Goal: Transaction & Acquisition: Obtain resource

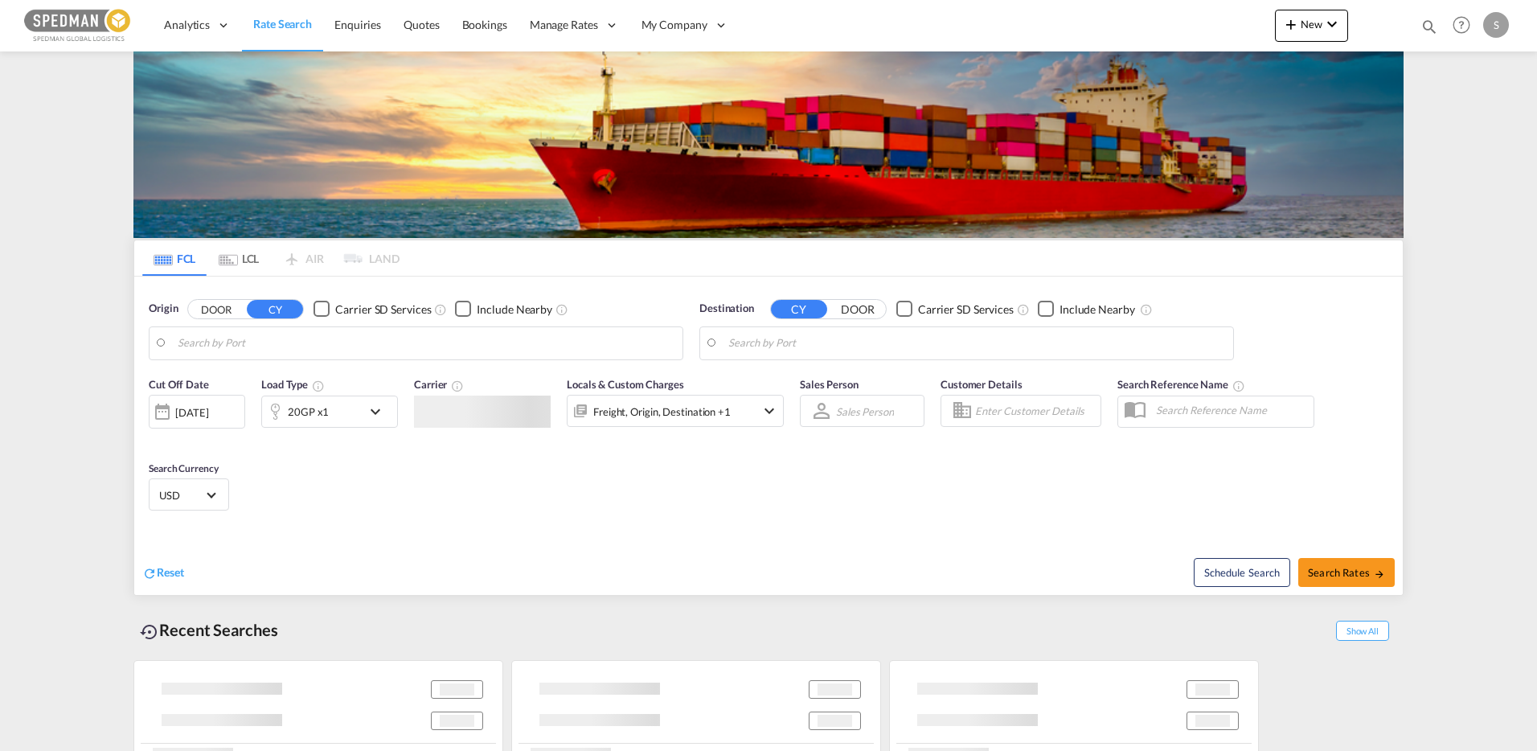
type input "[PERSON_NAME], SEGVX"
type input "Busan, KRPUS"
type input "[PERSON_NAME], SEGVX"
type input "Busan, KRPUS"
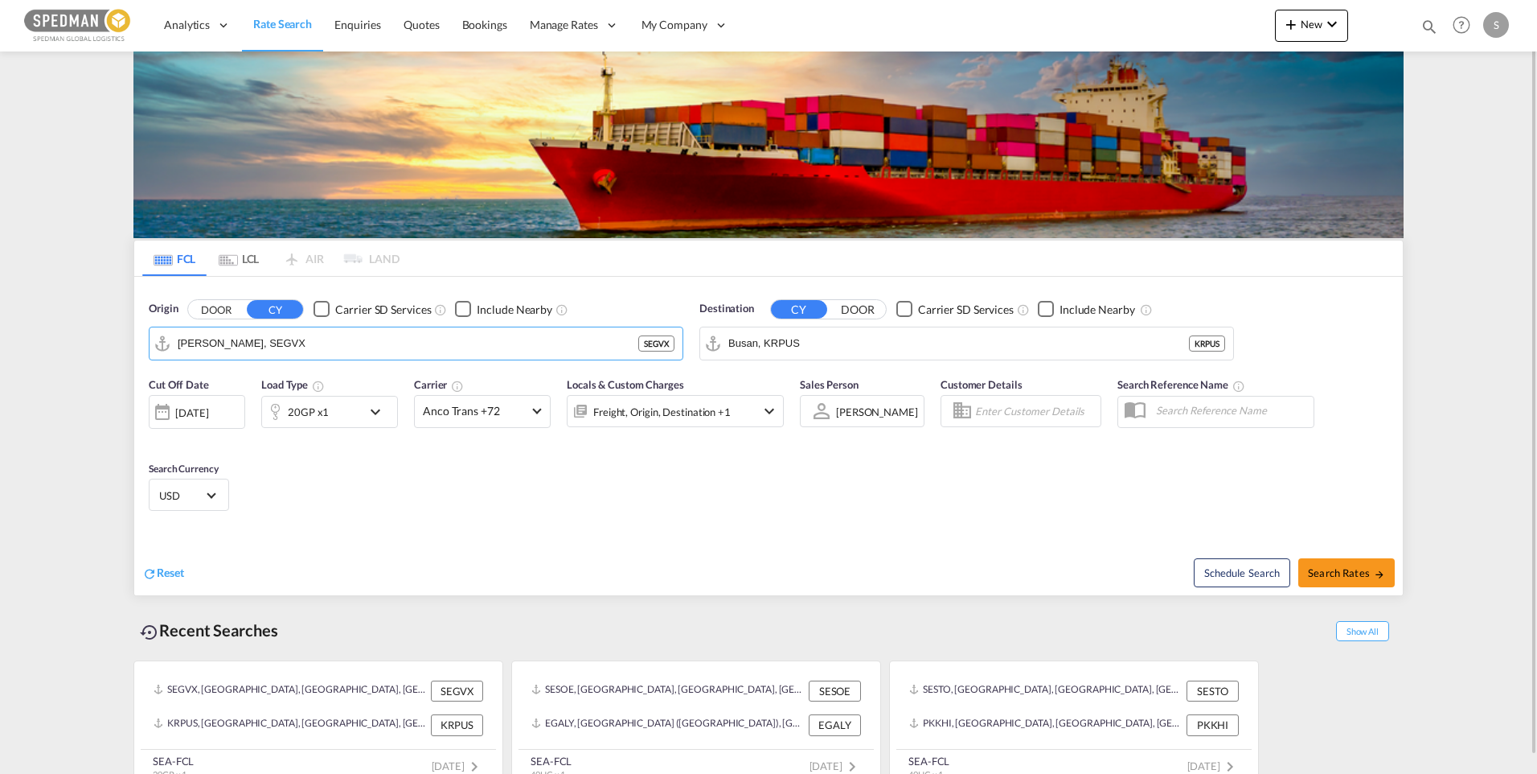
drag, startPoint x: 300, startPoint y: 346, endPoint x: 135, endPoint y: 335, distance: 165.2
click at [135, 335] on div "Origin DOOR CY Carrier SD Services Include Nearby [PERSON_NAME], SEGVX SEGVX De…" at bounding box center [768, 323] width 1269 height 92
drag, startPoint x: 298, startPoint y: 353, endPoint x: 96, endPoint y: 335, distance: 202.7
click at [96, 335] on md-content "Analytics Dashboard Rate Search Enquiries Quotes Bookings" at bounding box center [768, 387] width 1537 height 774
click at [283, 387] on div "Gothen burg ([GEOGRAPHIC_DATA]) [GEOGRAPHIC_DATA] SEGOT" at bounding box center [303, 387] width 306 height 48
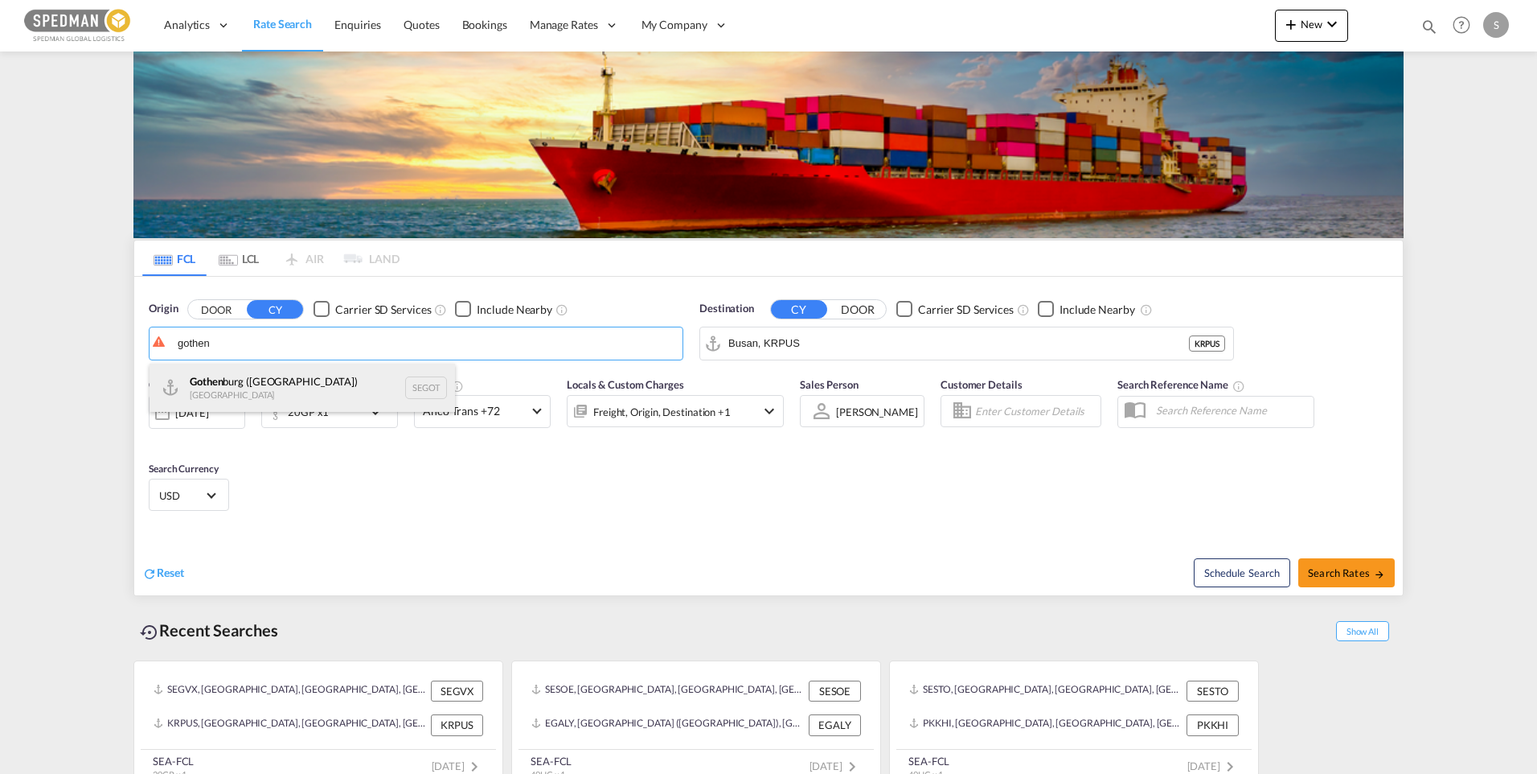
type input "[GEOGRAPHIC_DATA] ([GEOGRAPHIC_DATA]), [GEOGRAPHIC_DATA]"
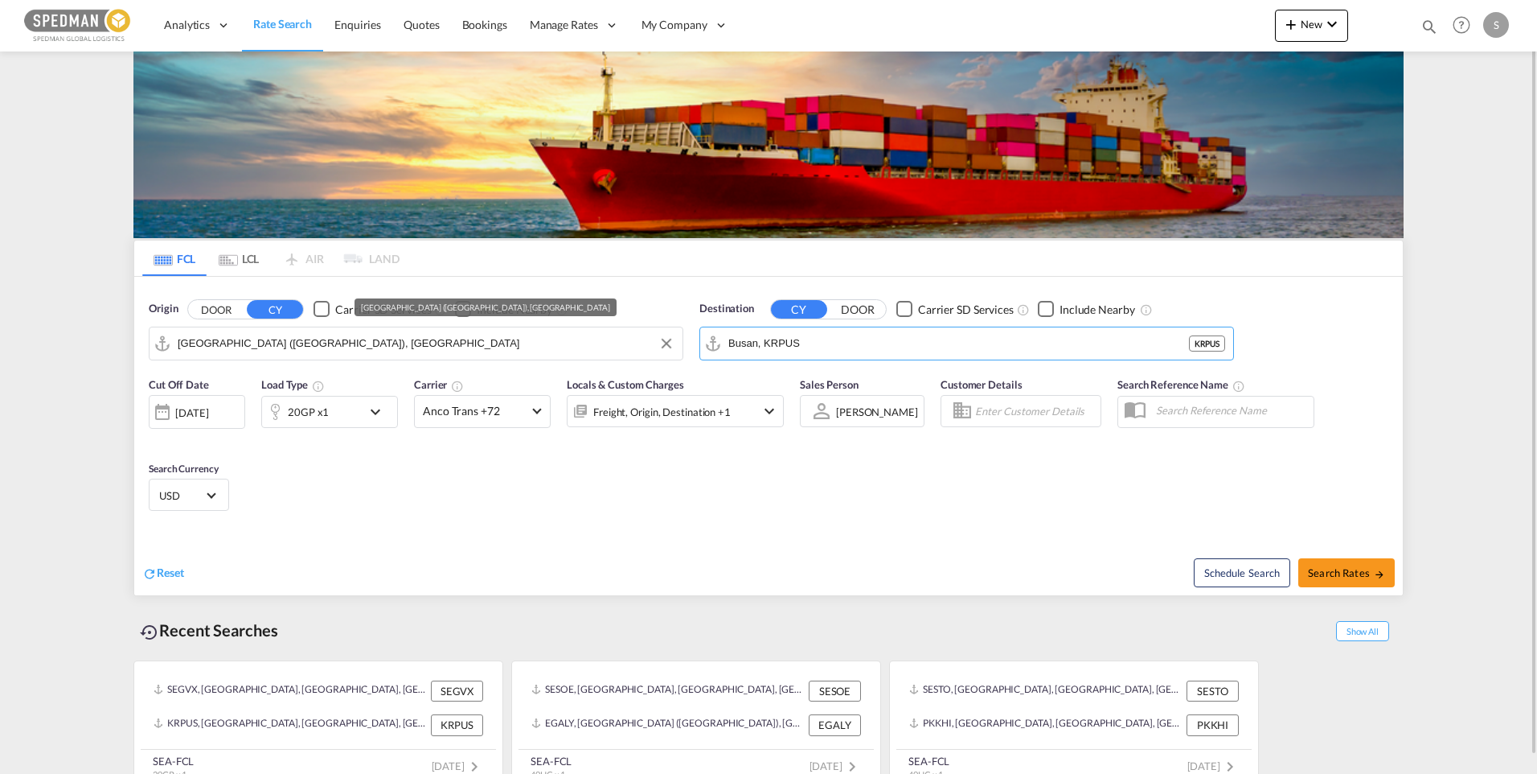
click at [612, 343] on div "Origin DOOR CY Carrier SD Services Include Nearby [GEOGRAPHIC_DATA] ([GEOGRAPHI…" at bounding box center [768, 323] width 1269 height 92
drag, startPoint x: 821, startPoint y: 341, endPoint x: 678, endPoint y: 343, distance: 143.1
click at [678, 343] on div "Origin DOOR CY Carrier SD Services Include Nearby [GEOGRAPHIC_DATA] ([GEOGRAPHI…" at bounding box center [768, 323] width 1269 height 92
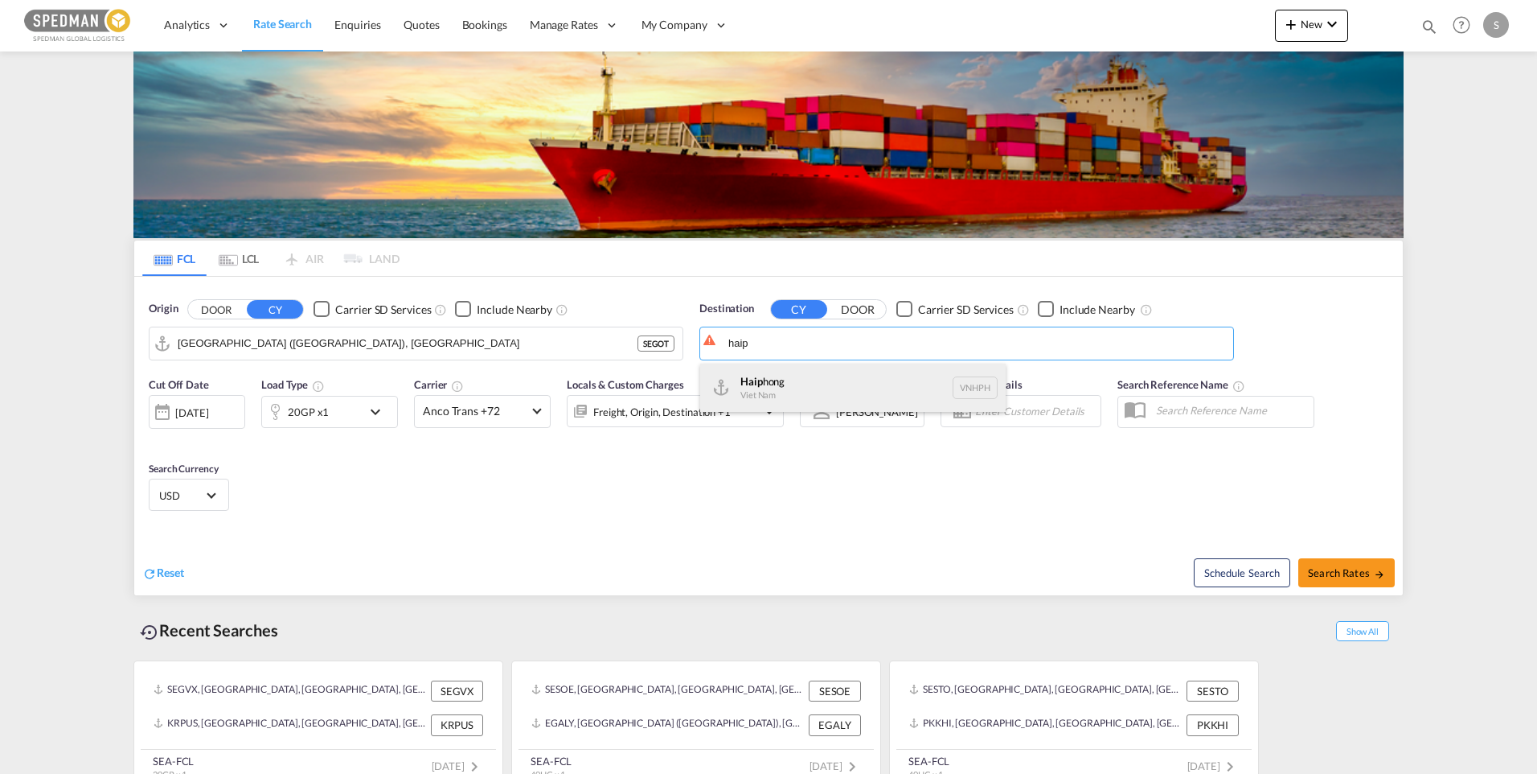
click at [816, 396] on div "Haip hong Viet Nam VNHPH" at bounding box center [853, 387] width 306 height 48
type input "Haiphong, VNHPH"
click at [530, 410] on md-select-value "Anco Trans +72" at bounding box center [482, 411] width 135 height 31
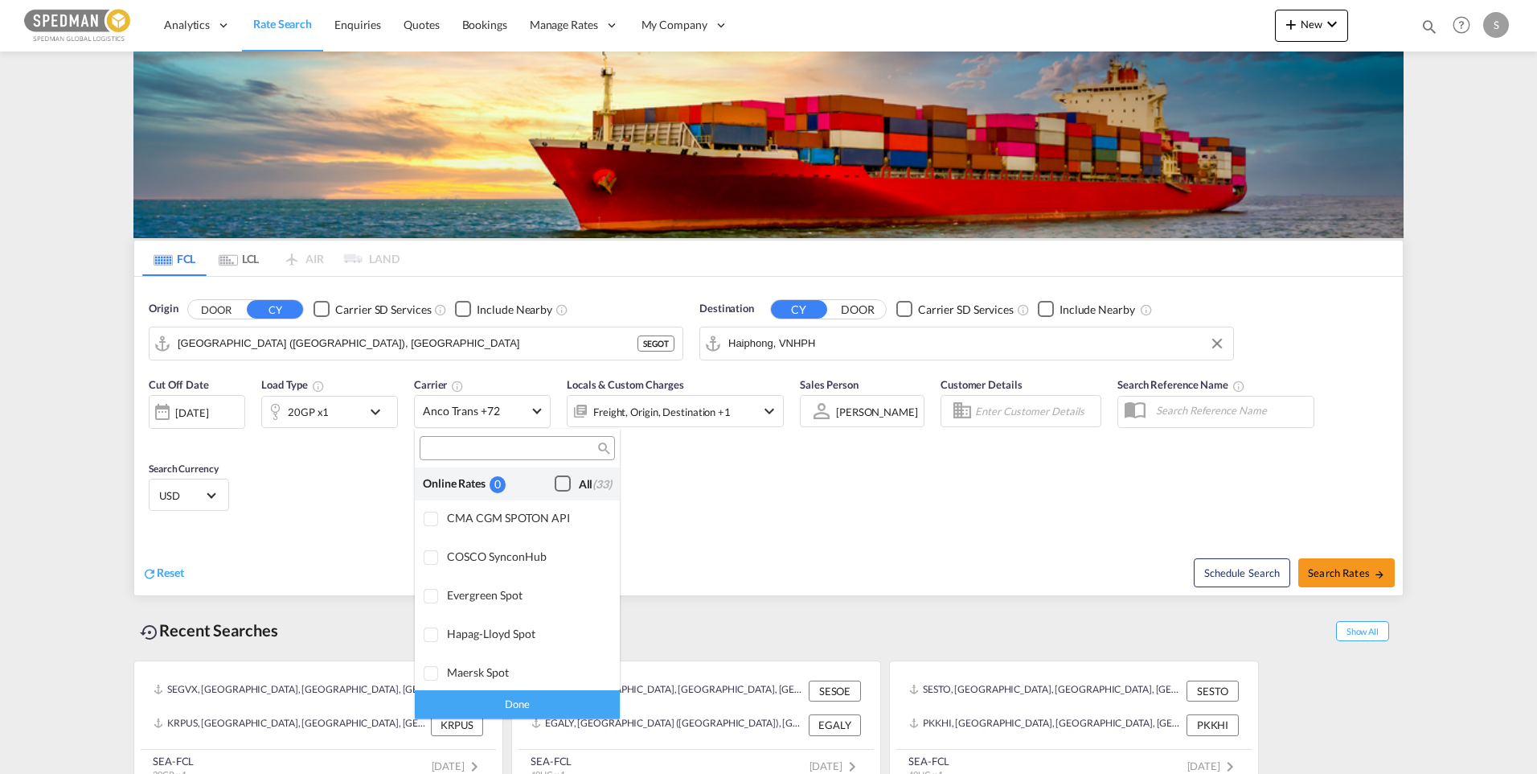
scroll to position [1253, 0]
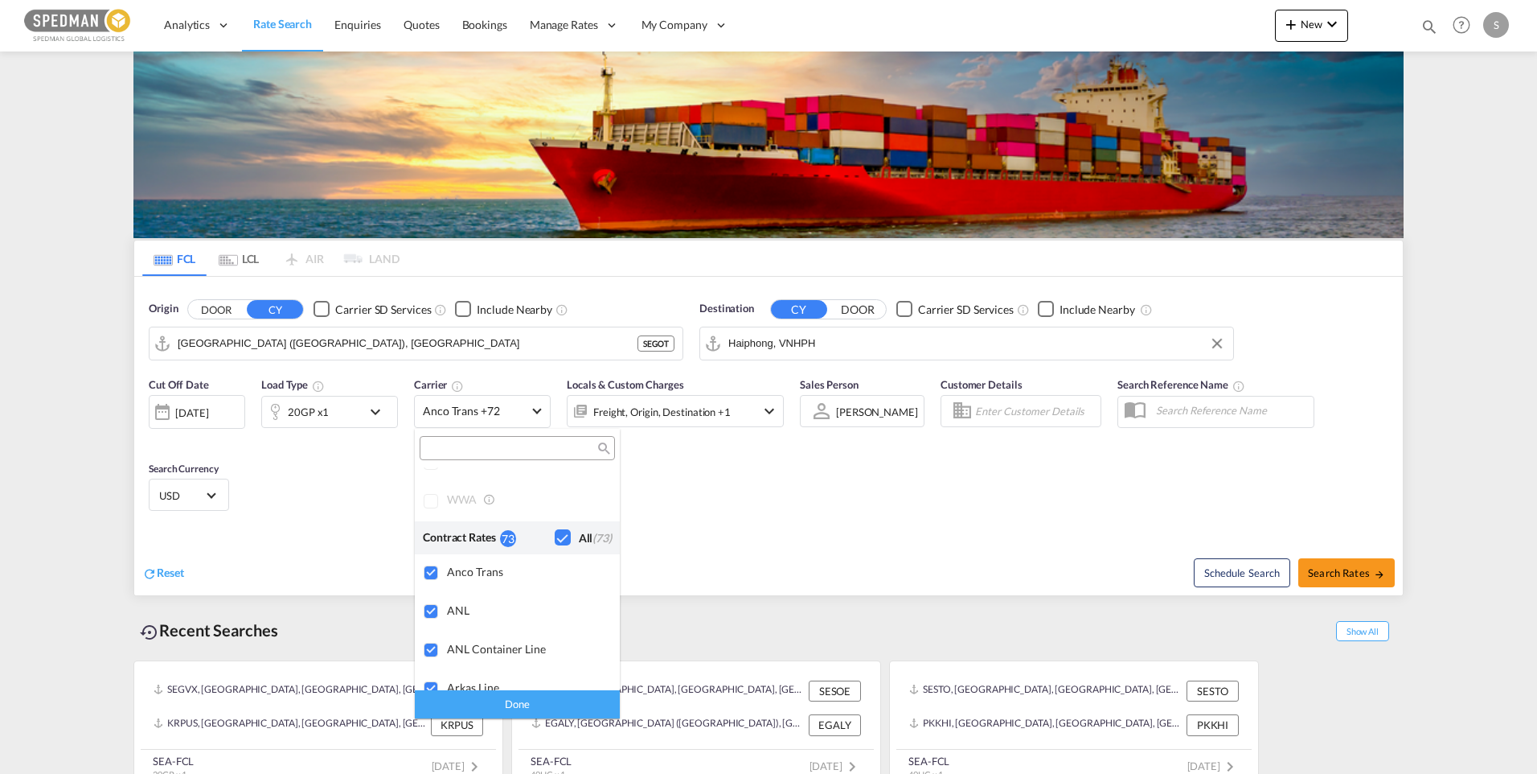
click at [555, 536] on div "Checkbox No Ink" at bounding box center [563, 537] width 16 height 16
click at [819, 532] on md-backdrop at bounding box center [768, 387] width 1537 height 774
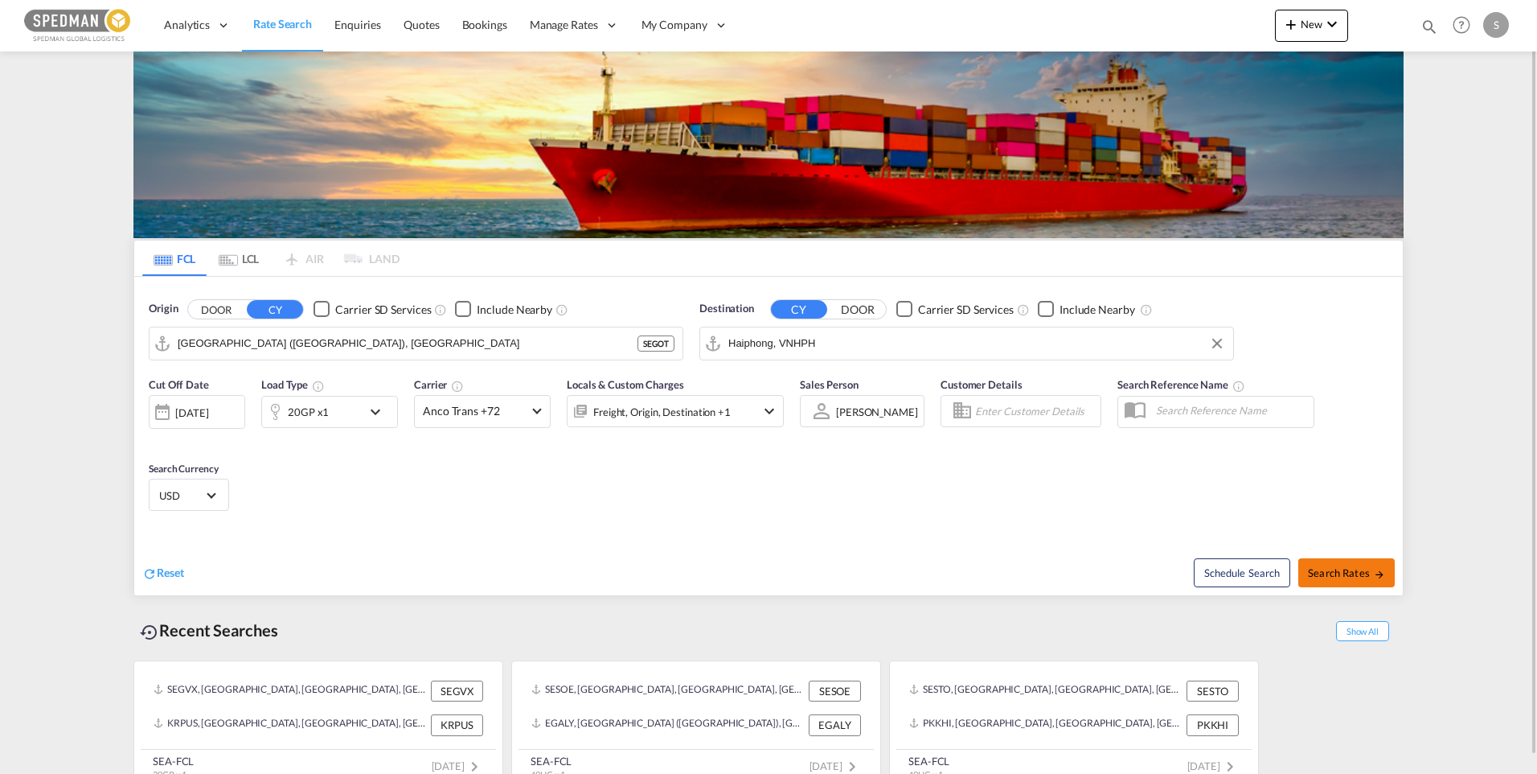
click at [1365, 577] on span "Search Rates" at bounding box center [1346, 572] width 77 height 13
type input "SEGOT to VNHPH / [DATE]"
